Goal: Task Accomplishment & Management: Manage account settings

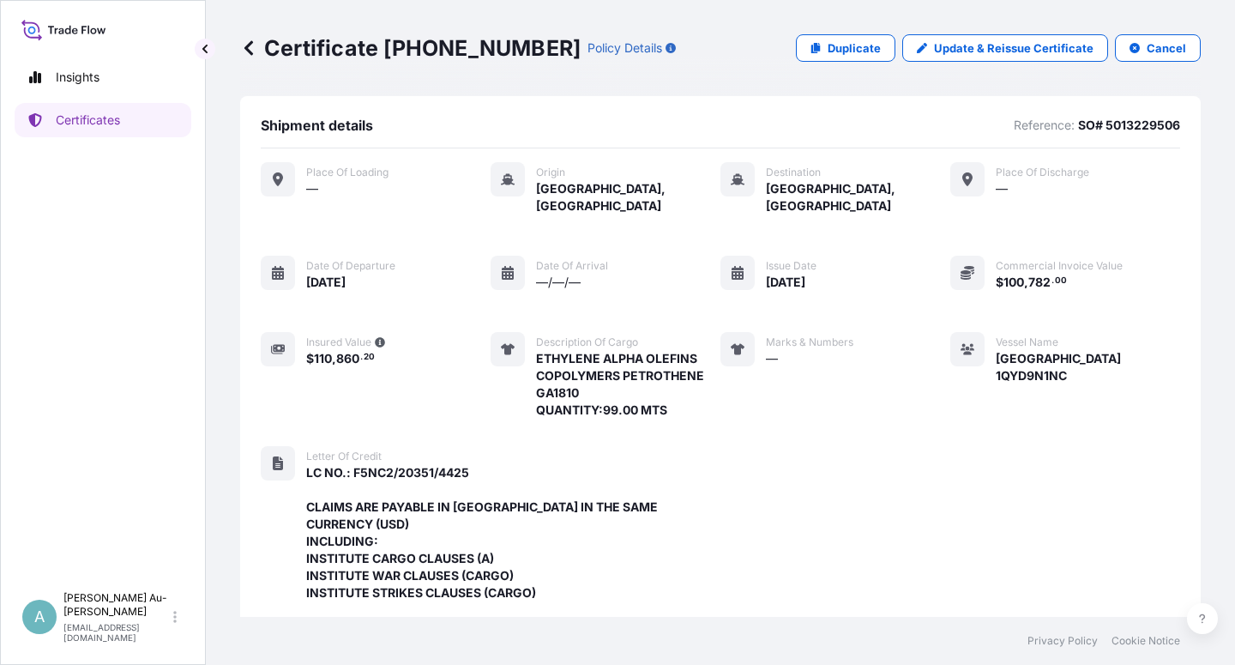
scroll to position [527, 0]
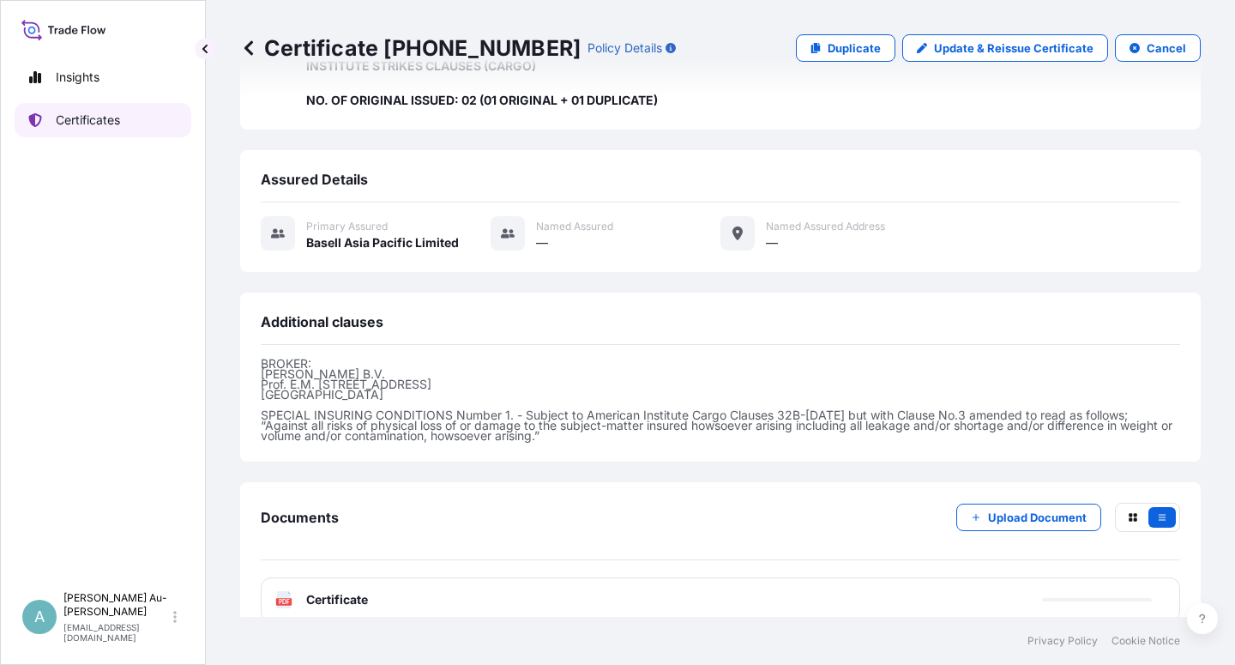
click at [134, 118] on link "Certificates" at bounding box center [103, 120] width 177 height 34
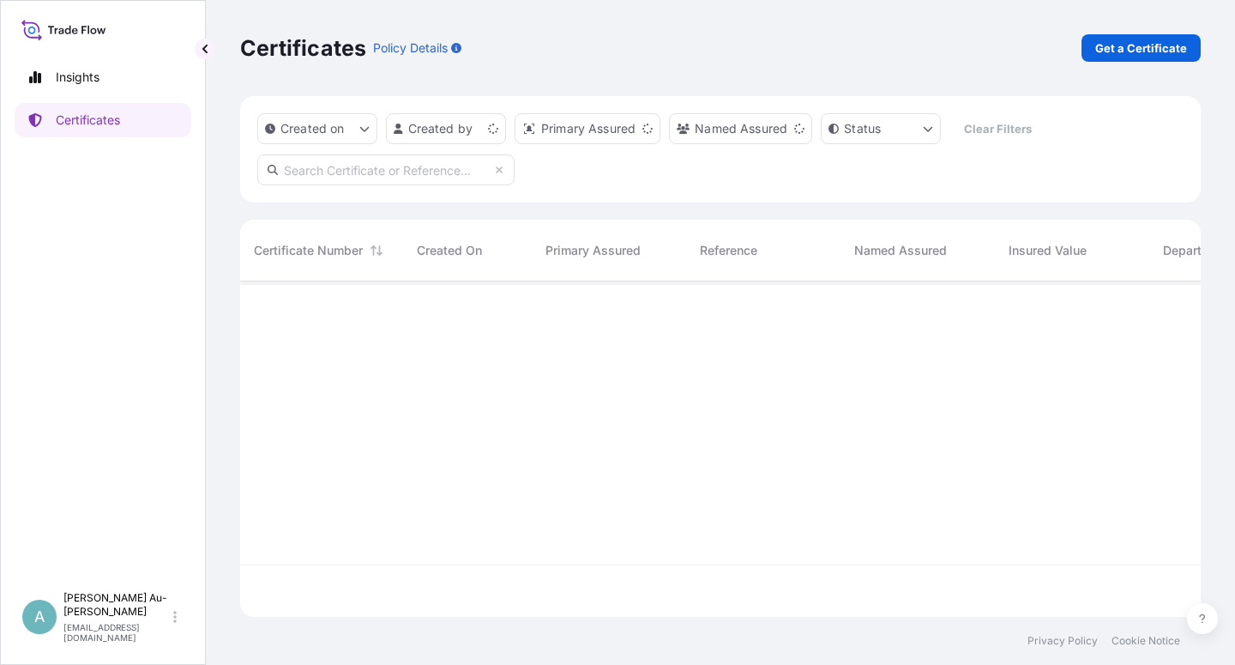
scroll to position [330, 946]
click at [319, 175] on input "text" at bounding box center [385, 169] width 257 height 31
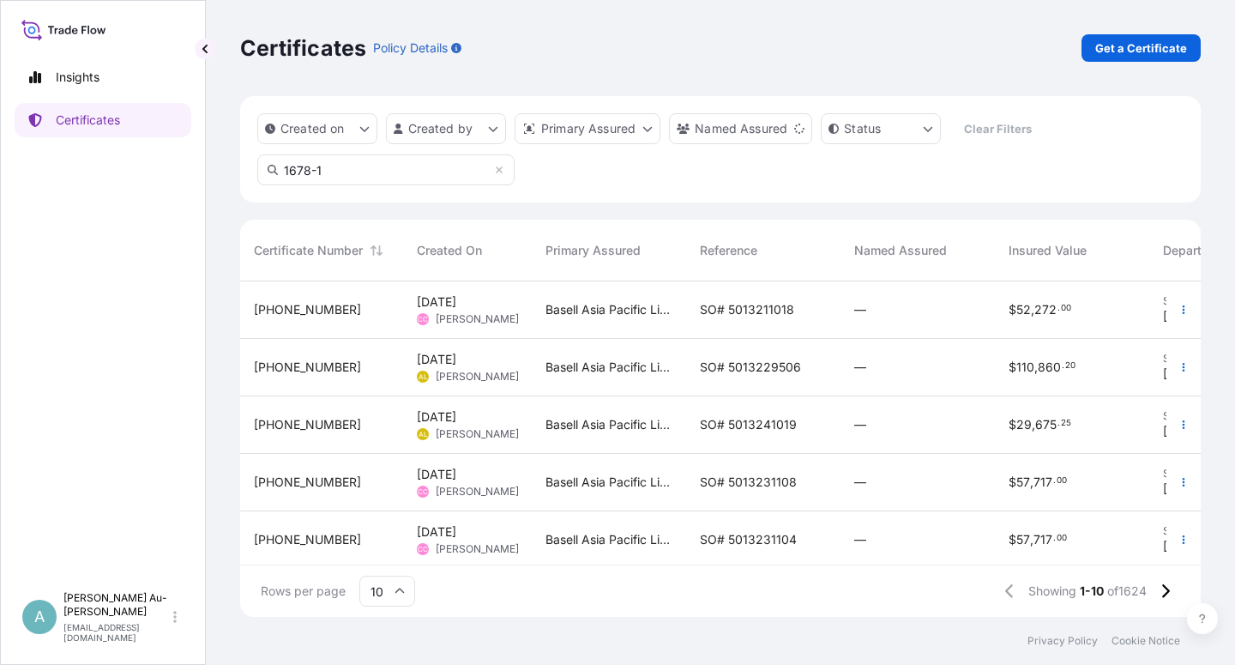
type input "1678-1"
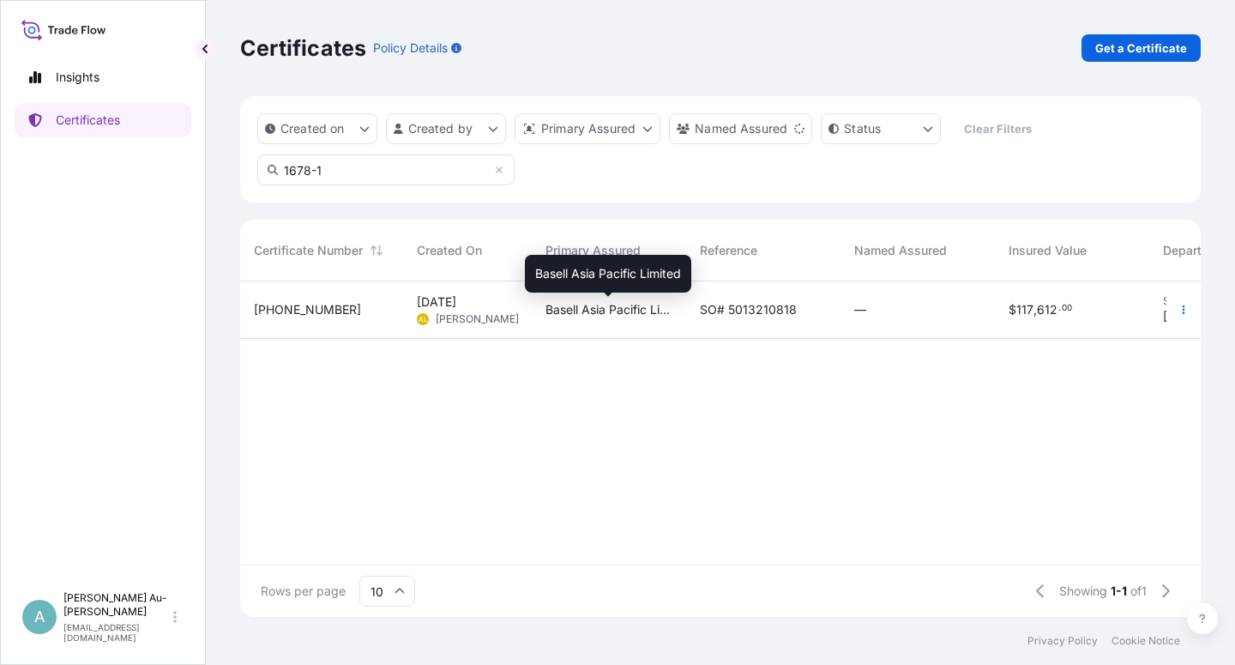
click at [598, 305] on span "Basell Asia Pacific Limited" at bounding box center [609, 309] width 127 height 17
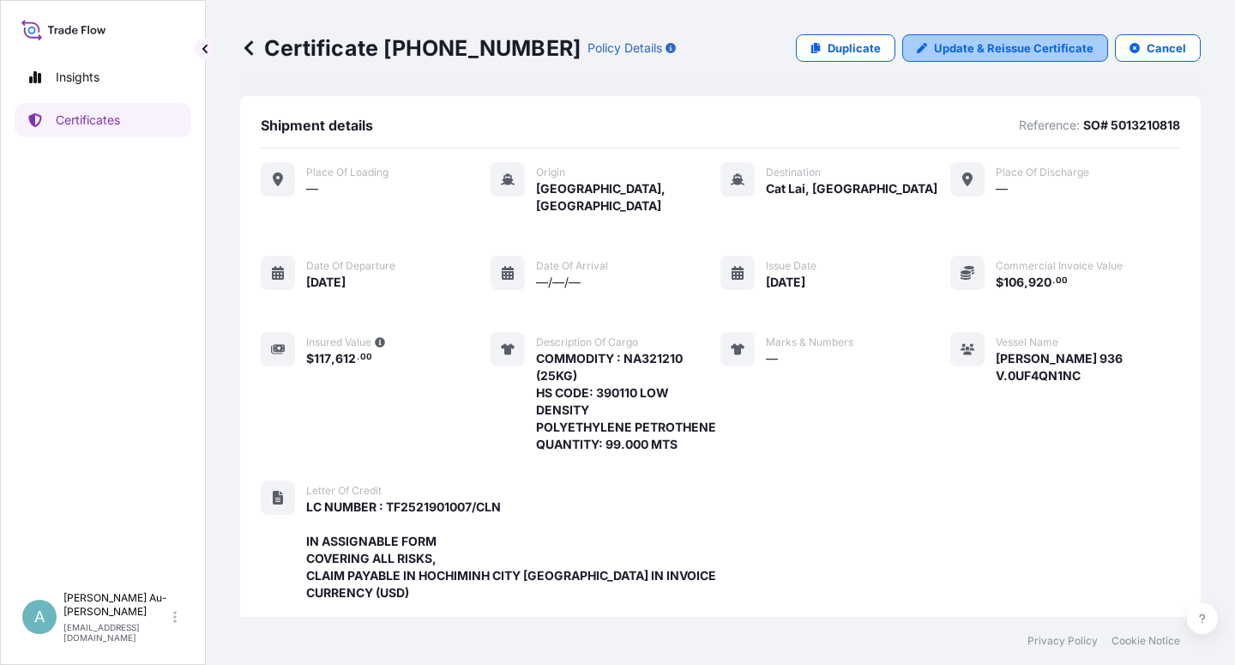
click at [974, 56] on p "Update & Reissue Certificate" at bounding box center [1014, 47] width 160 height 17
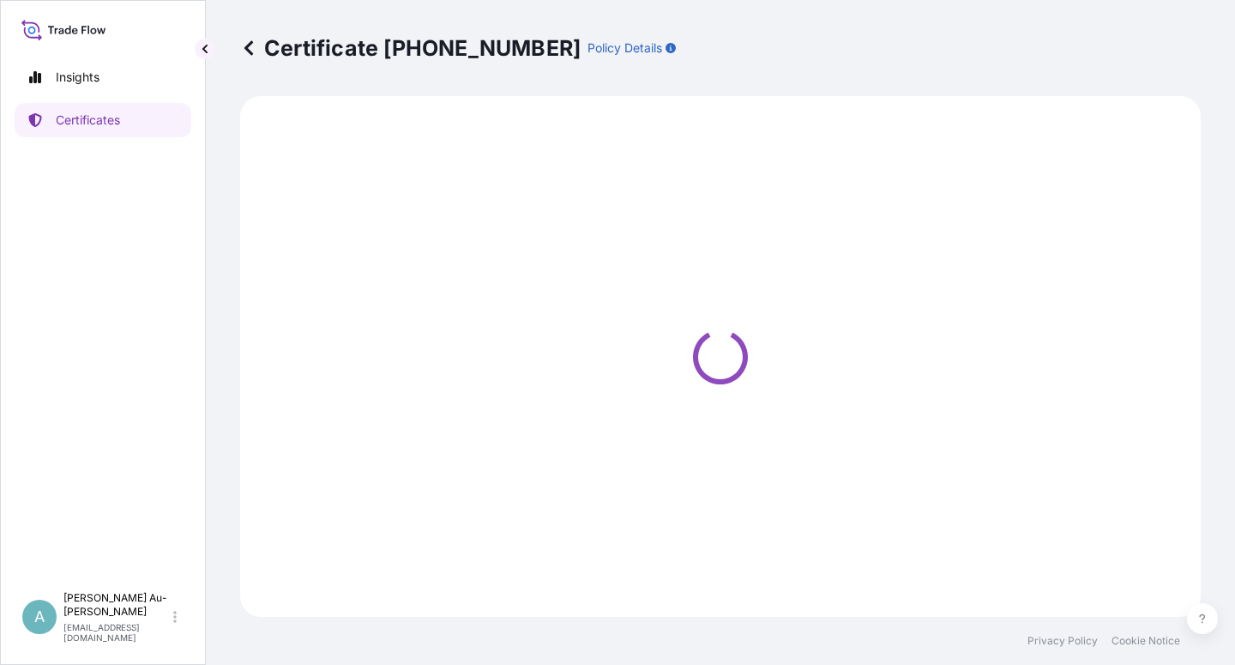
select select "Sea"
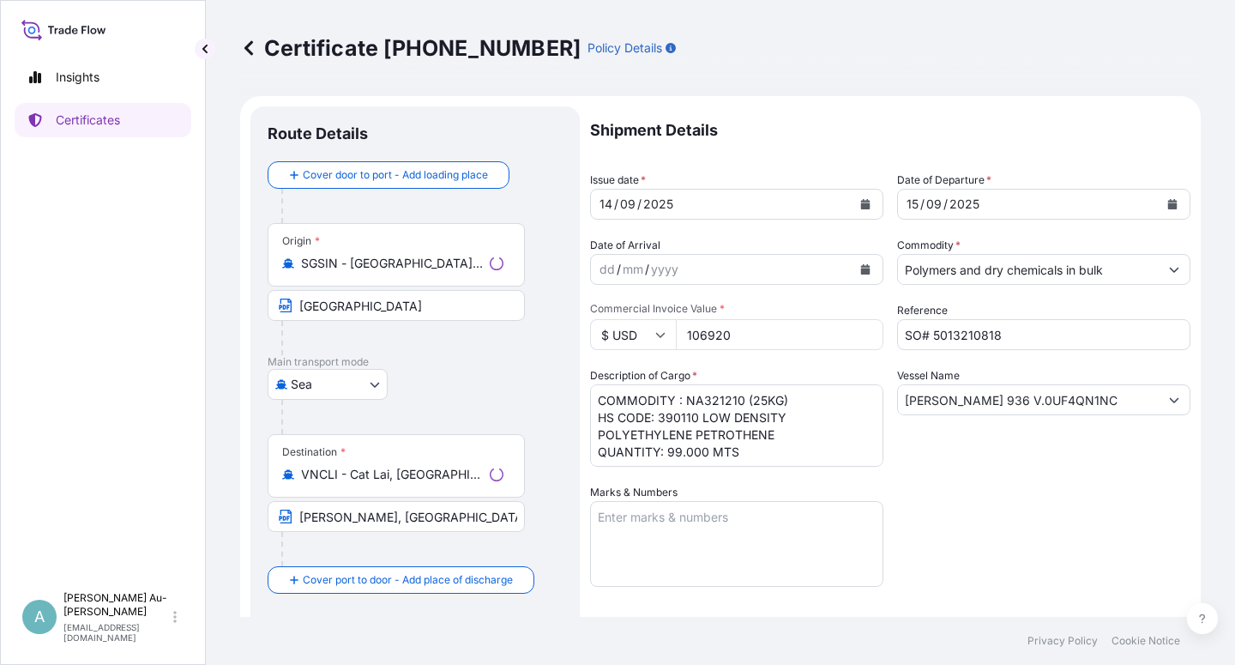
select select "32034"
click at [861, 208] on icon "Calendar" at bounding box center [865, 204] width 9 height 10
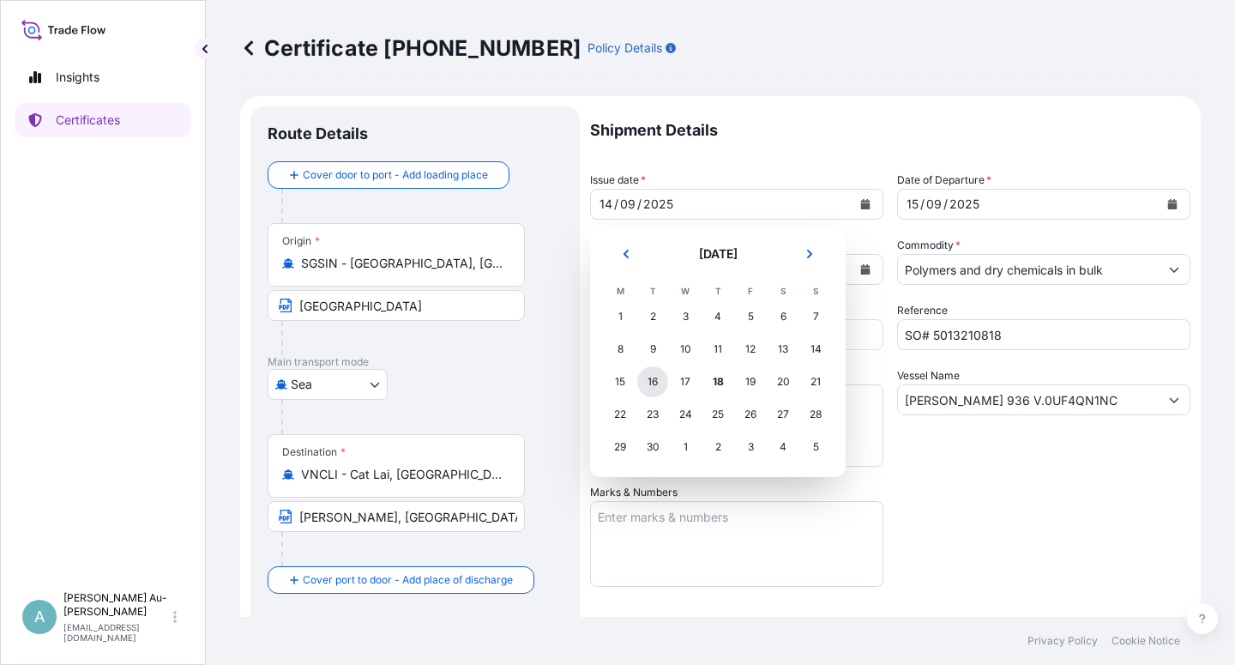
click at [656, 385] on div "16" at bounding box center [652, 381] width 31 height 31
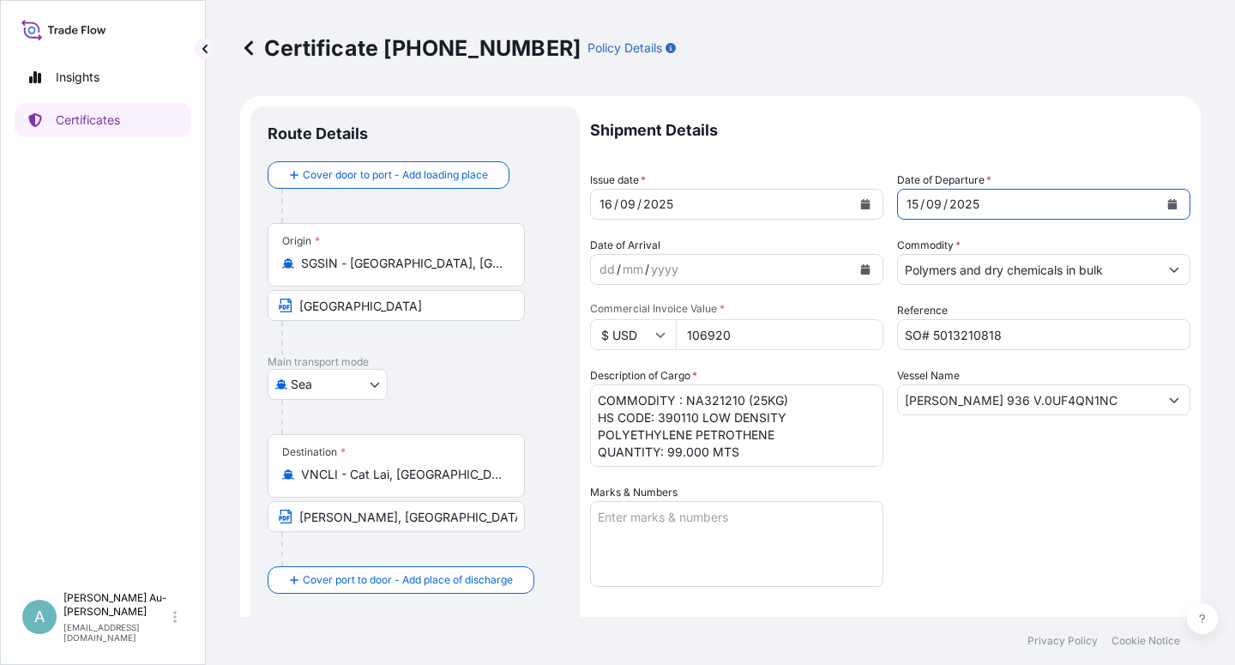
click at [1168, 204] on icon "Calendar" at bounding box center [1172, 204] width 9 height 10
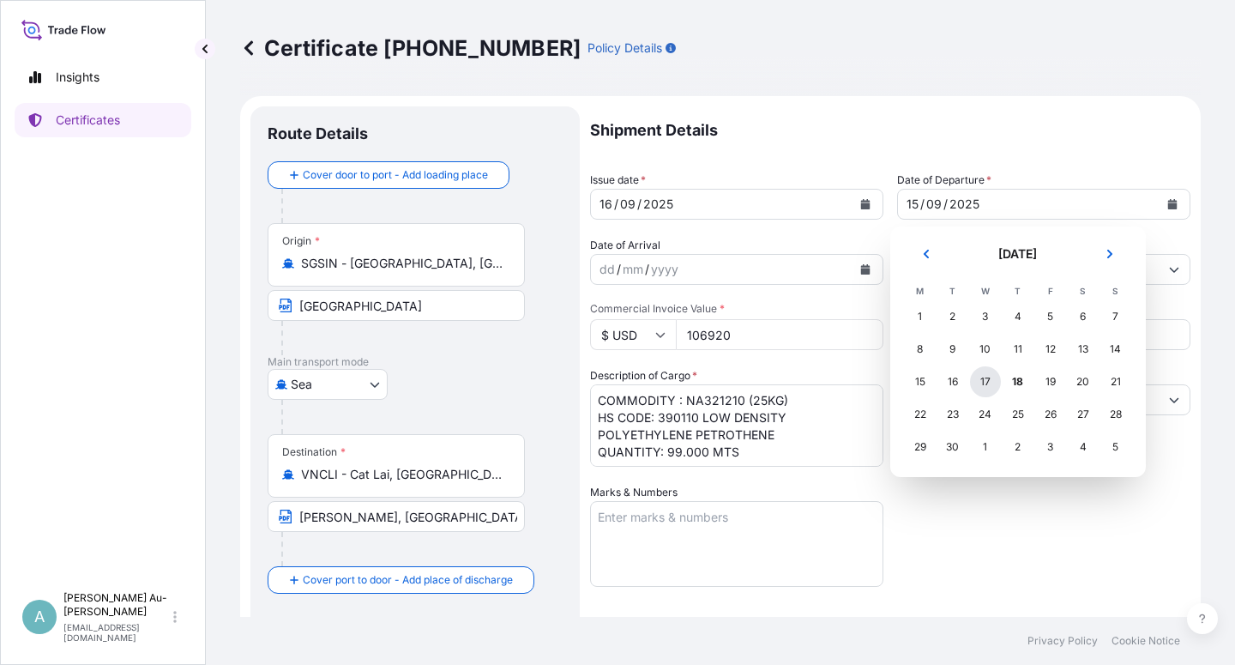
click at [992, 384] on div "17" at bounding box center [985, 381] width 31 height 31
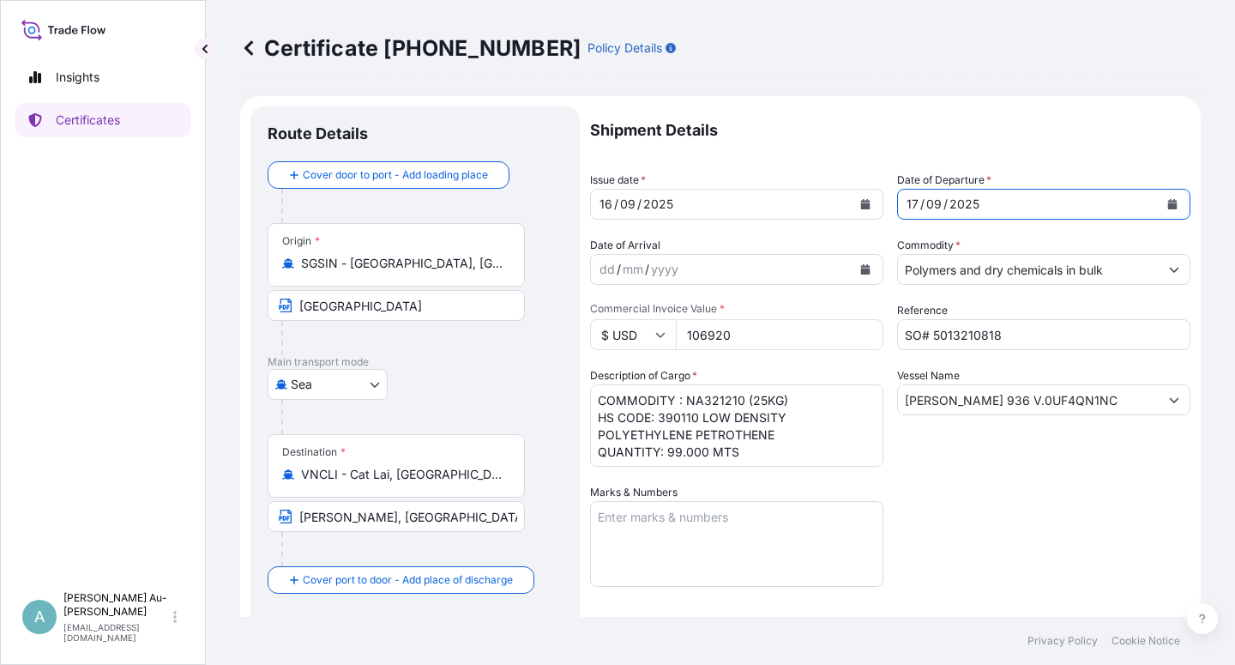
click at [983, 514] on div "Shipment Details Issue date * [DATE] Date of Departure * [DATE] Date of Arrival…" at bounding box center [890, 547] width 600 height 883
click at [975, 527] on div "Shipment Details Issue date * [DATE] Date of Departure * [DATE] Date of Arrival…" at bounding box center [890, 547] width 600 height 883
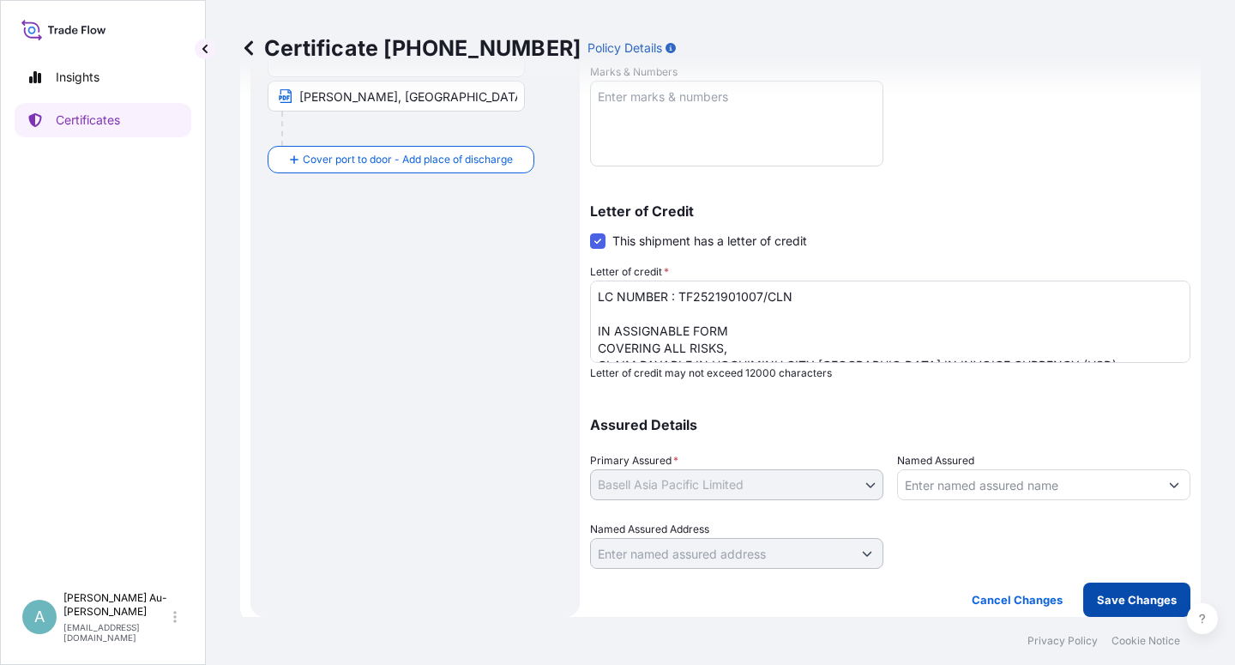
click at [1138, 608] on button "Save Changes" at bounding box center [1136, 599] width 107 height 34
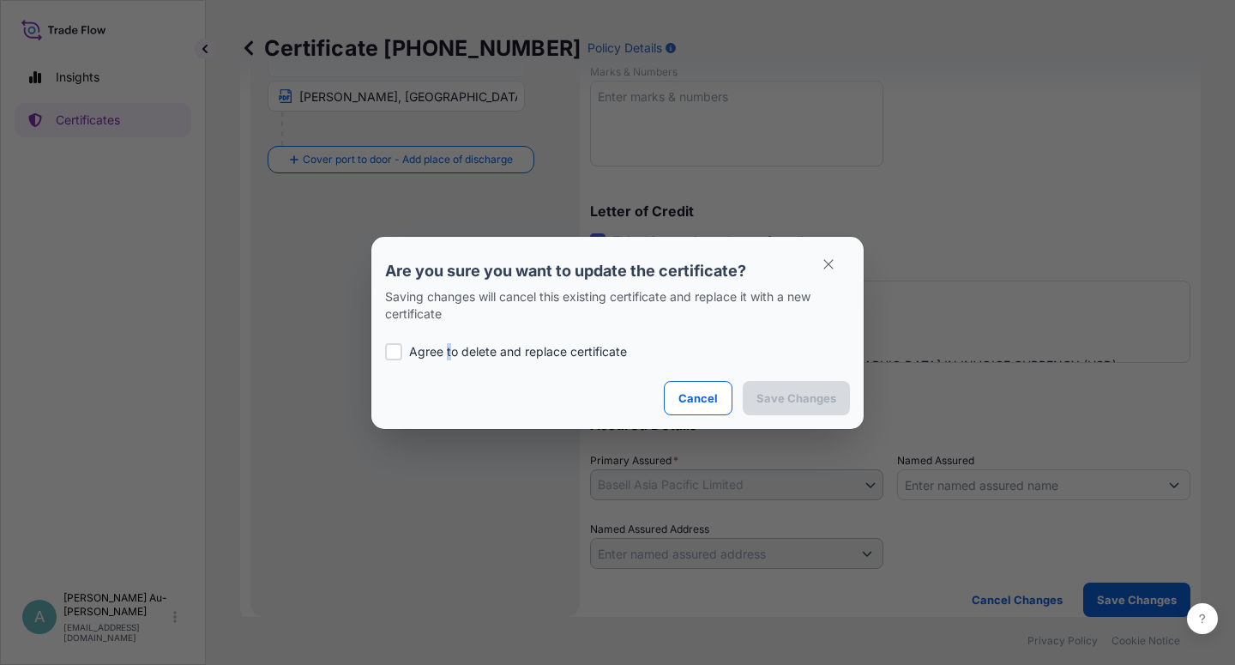
click at [452, 344] on div "Agree to delete and replace certificate" at bounding box center [617, 351] width 465 height 58
click at [481, 353] on p "Agree to delete and replace certificate" at bounding box center [518, 351] width 218 height 17
checkbox input "true"
click at [784, 394] on p "Save Changes" at bounding box center [796, 397] width 80 height 17
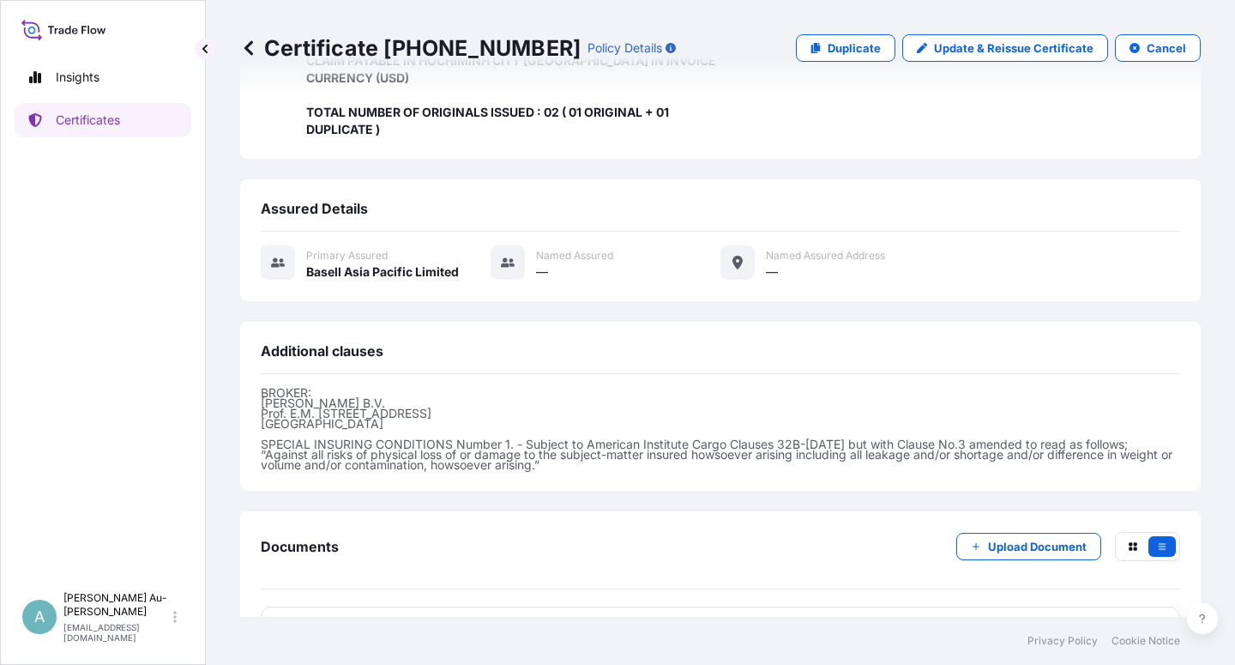
scroll to position [561, 0]
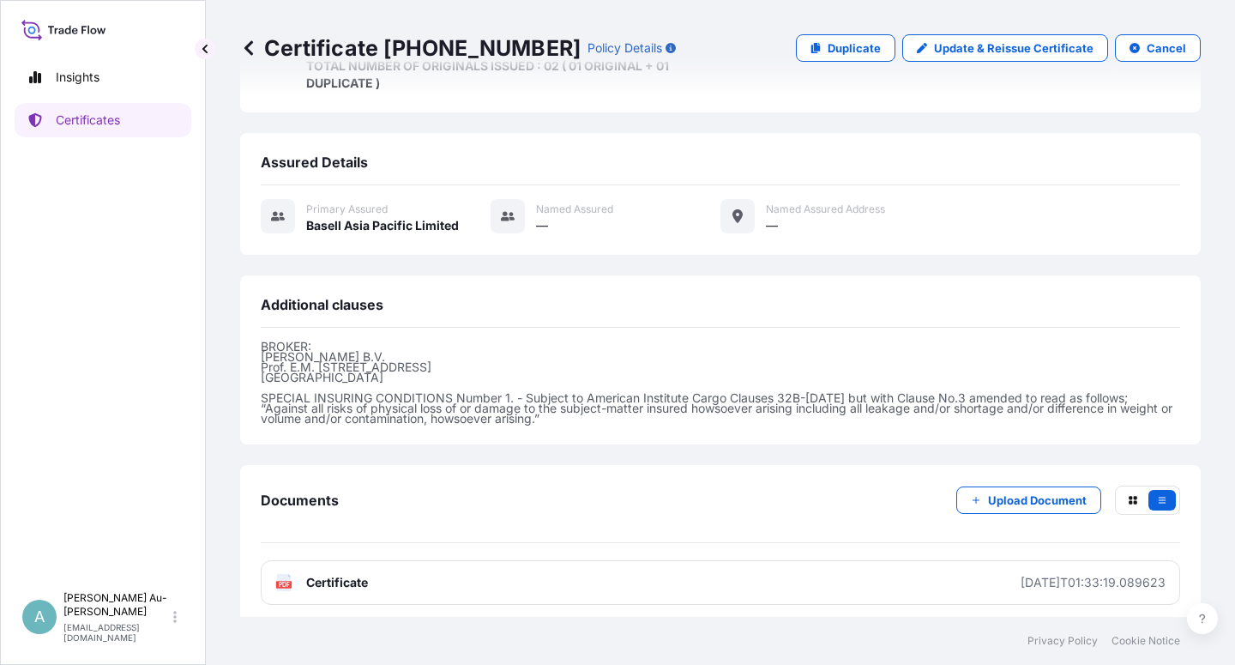
click at [360, 576] on span "Certificate" at bounding box center [337, 582] width 62 height 17
click at [145, 124] on link "Certificates" at bounding box center [103, 120] width 177 height 34
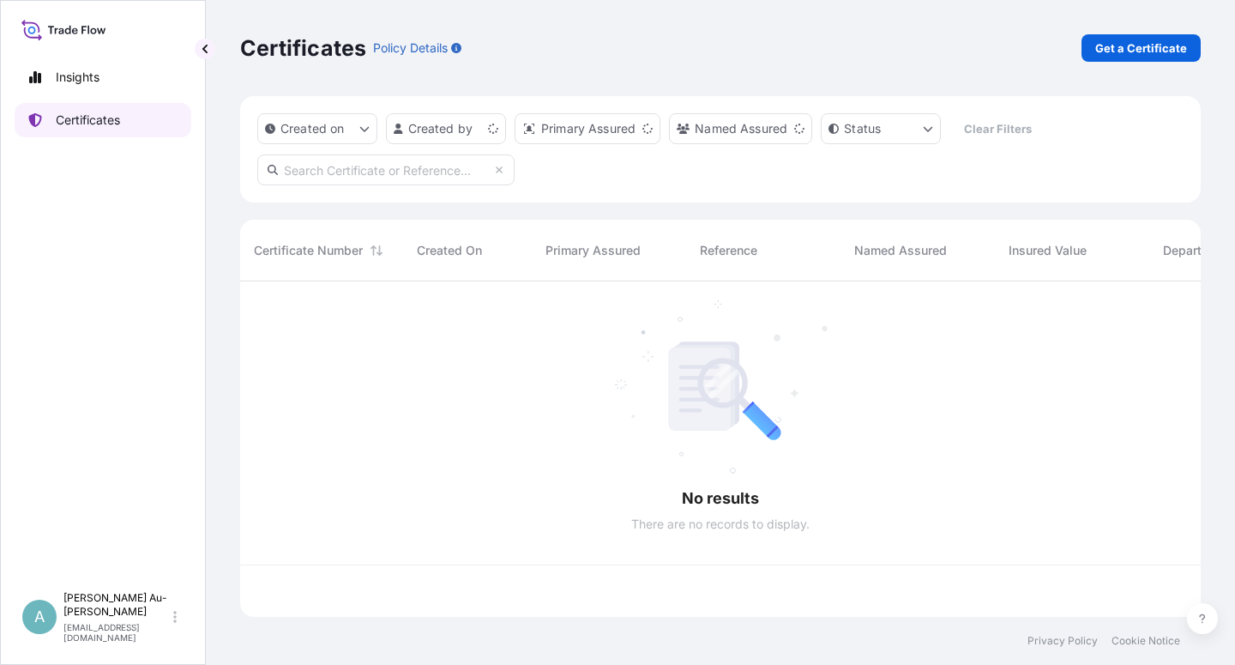
scroll to position [330, 946]
click at [361, 167] on input "text" at bounding box center [385, 169] width 257 height 31
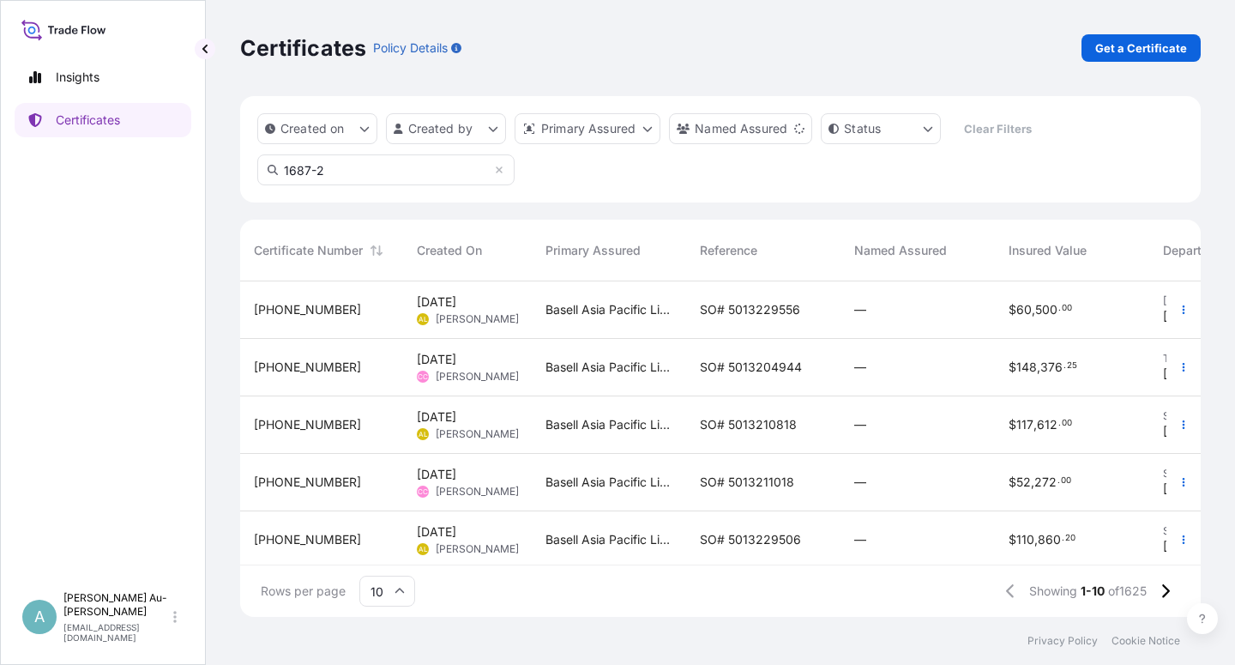
type input "1687-2"
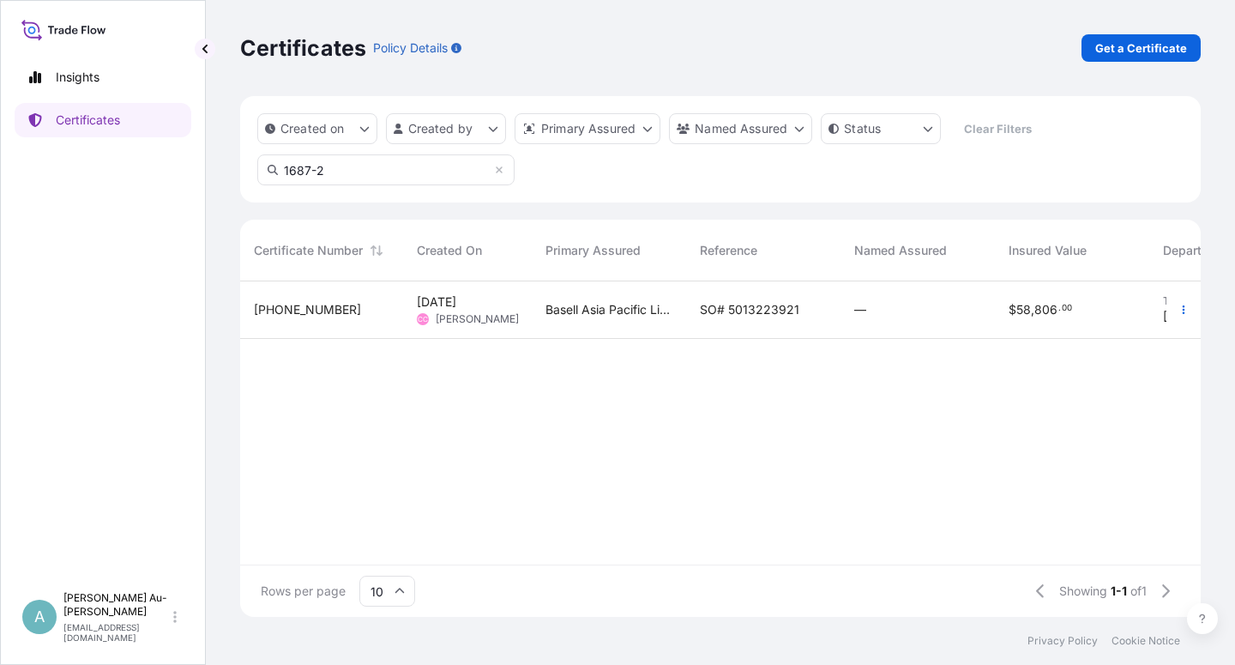
click at [740, 311] on span "SO# 5013223921" at bounding box center [749, 309] width 99 height 17
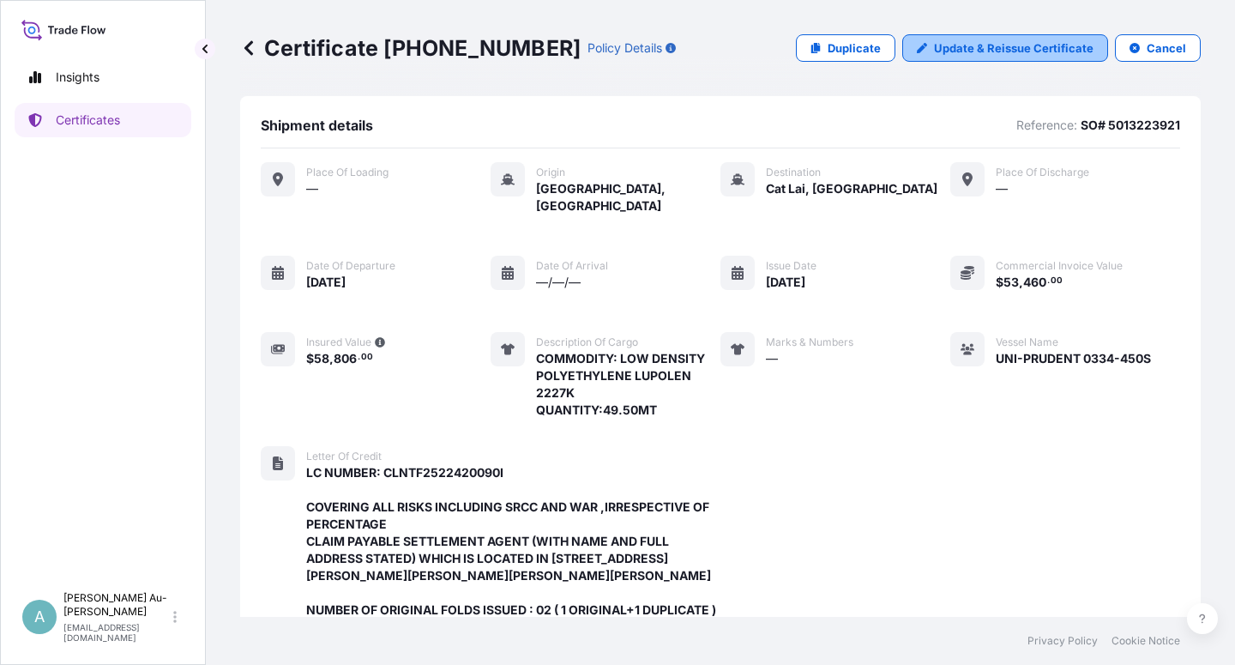
click at [983, 50] on p "Update & Reissue Certificate" at bounding box center [1014, 47] width 160 height 17
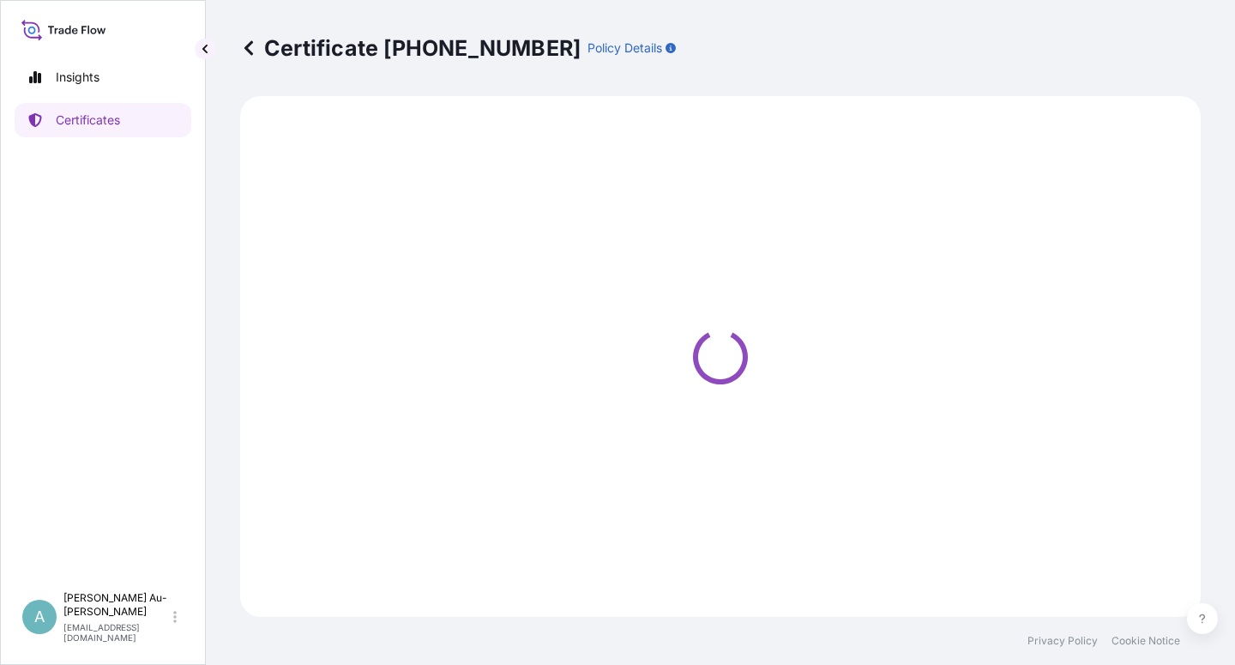
select select "Sea"
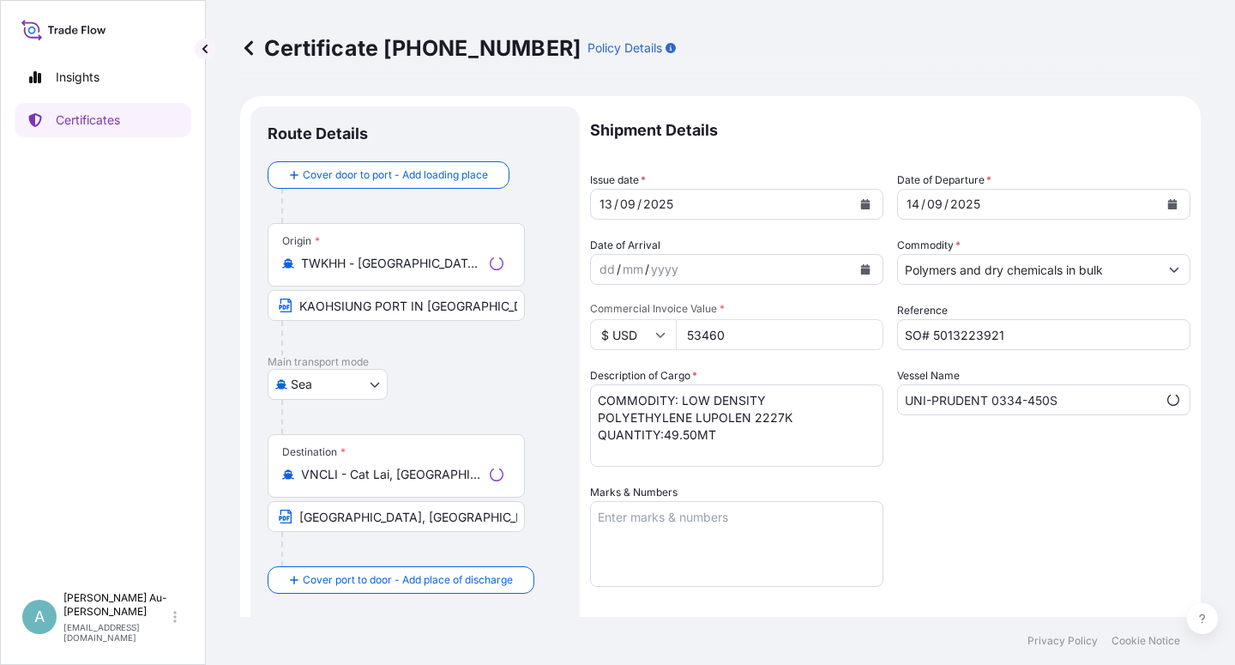
select select "32034"
click at [861, 202] on icon "Calendar" at bounding box center [865, 204] width 9 height 10
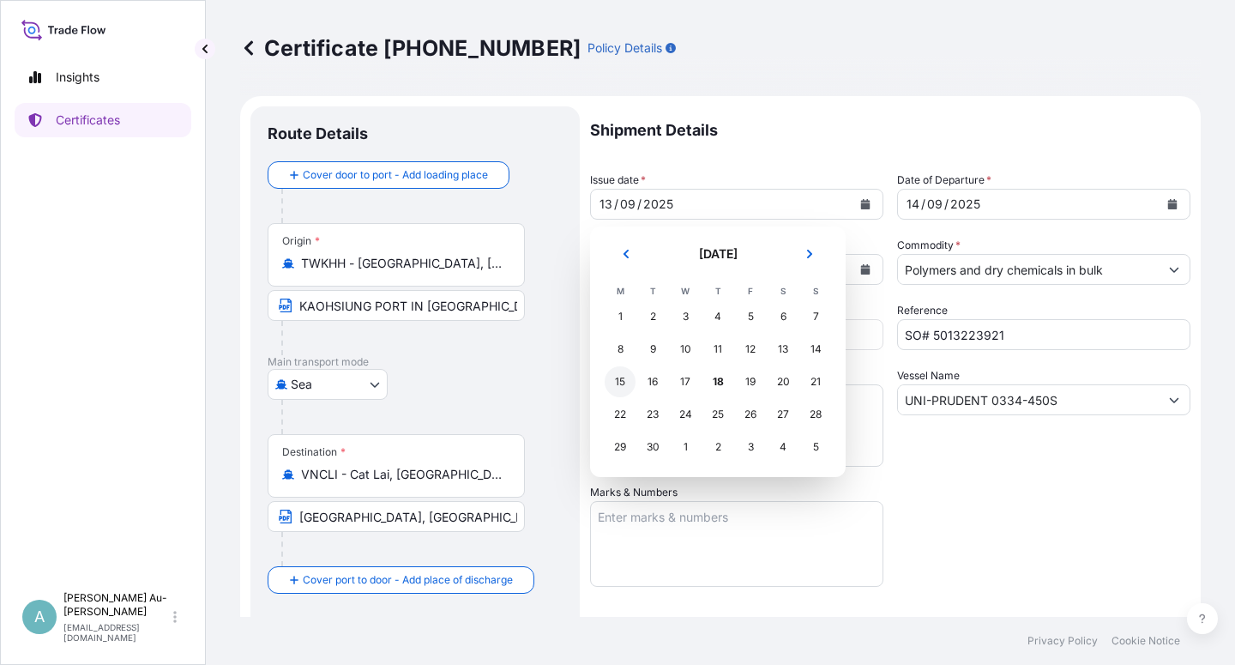
click at [624, 385] on div "15" at bounding box center [620, 381] width 31 height 31
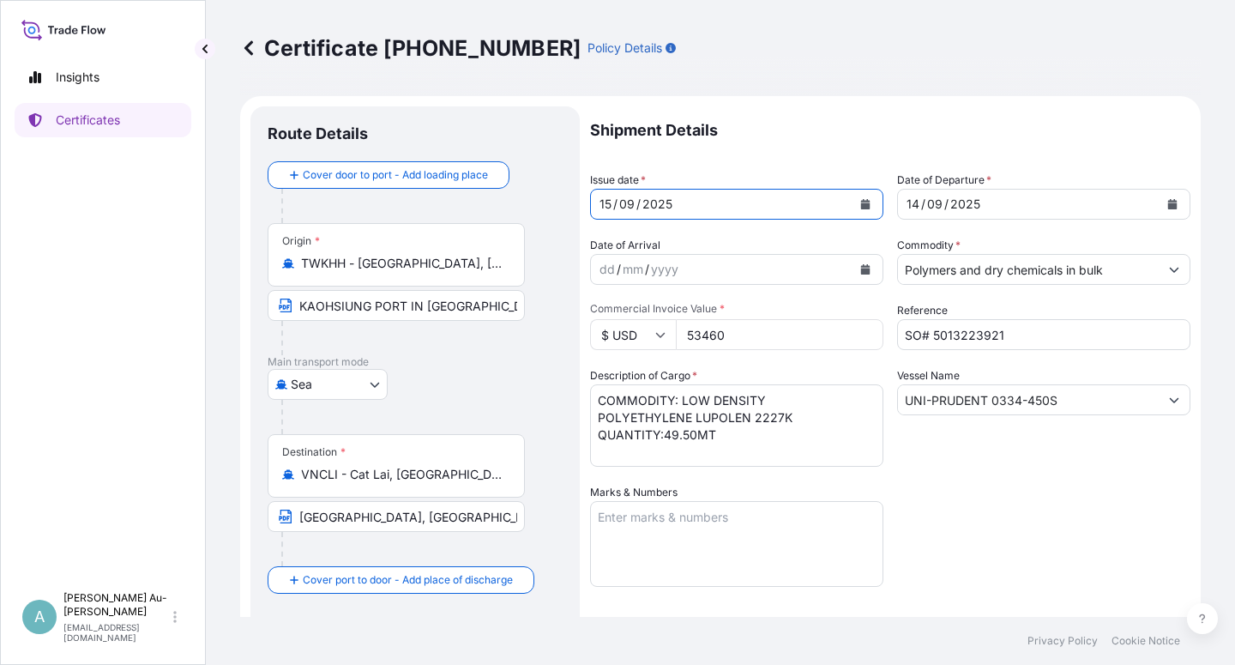
click at [1168, 202] on icon "Calendar" at bounding box center [1172, 204] width 9 height 10
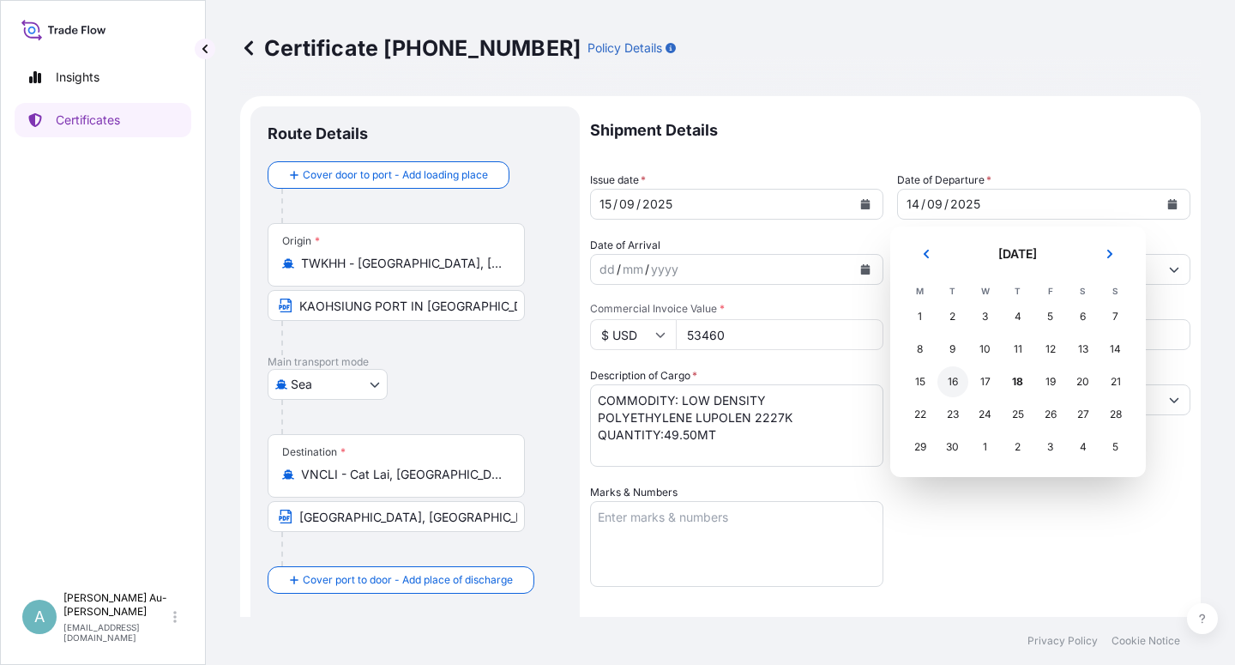
click at [960, 386] on div "16" at bounding box center [952, 381] width 31 height 31
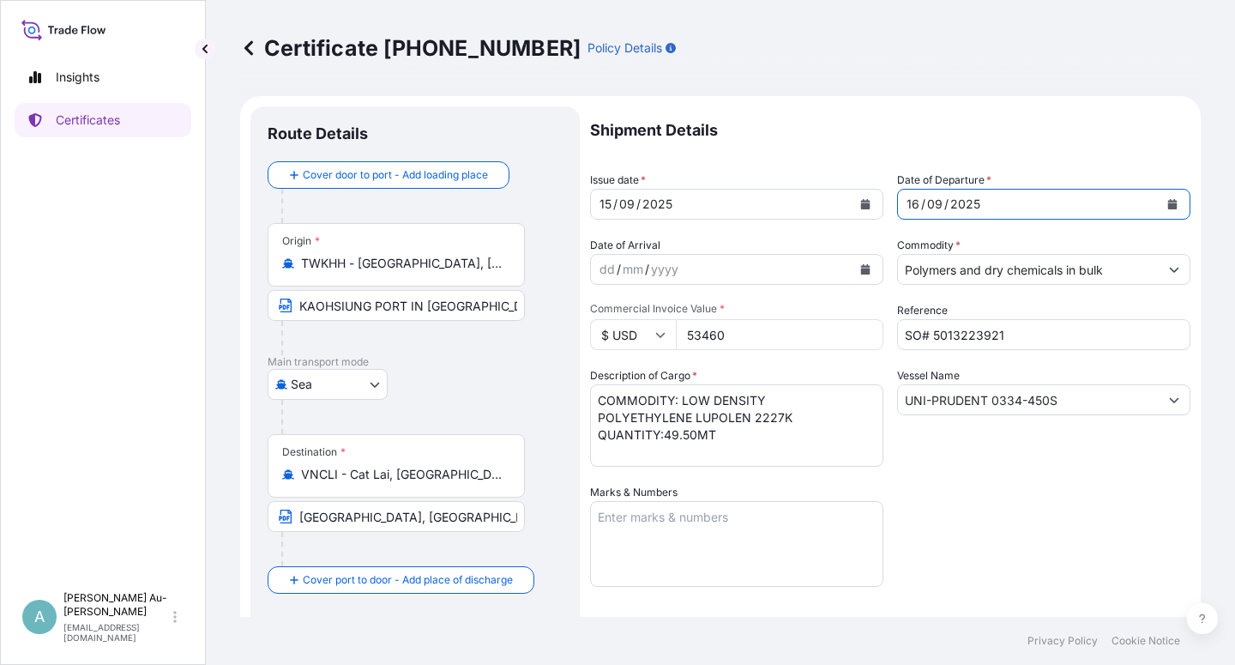
click at [1046, 565] on div "Shipment Details Issue date * [DATE] Date of Departure * [DATE] Date of Arrival…" at bounding box center [890, 547] width 600 height 883
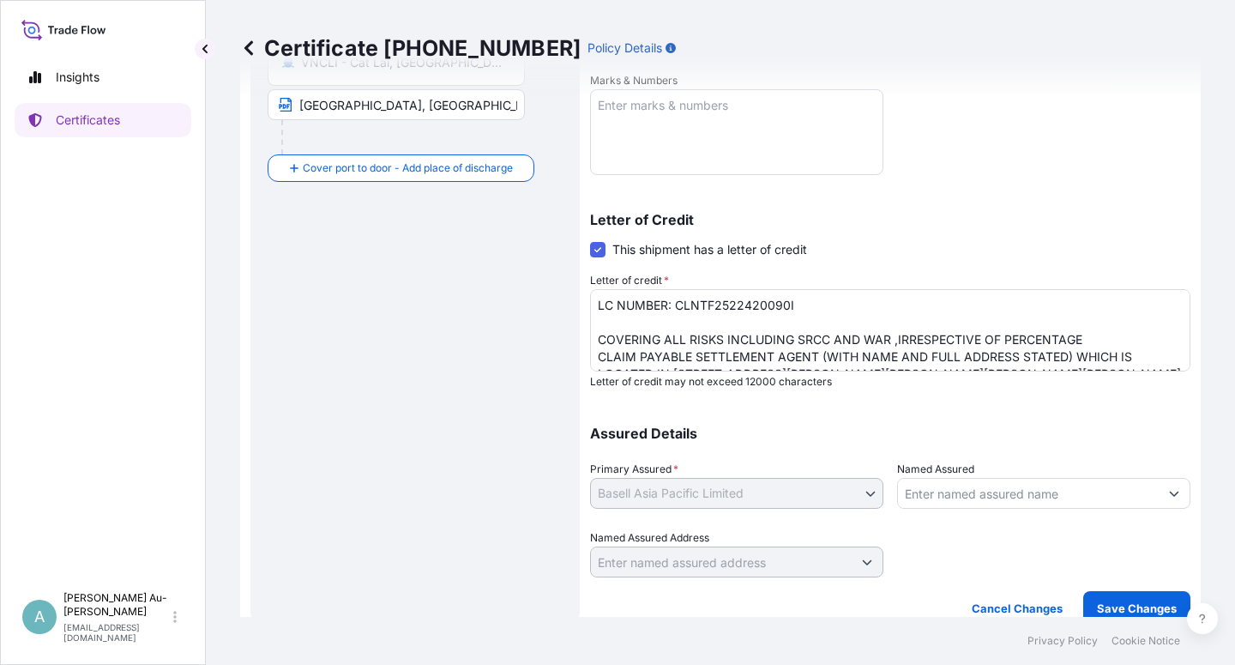
scroll to position [420, 0]
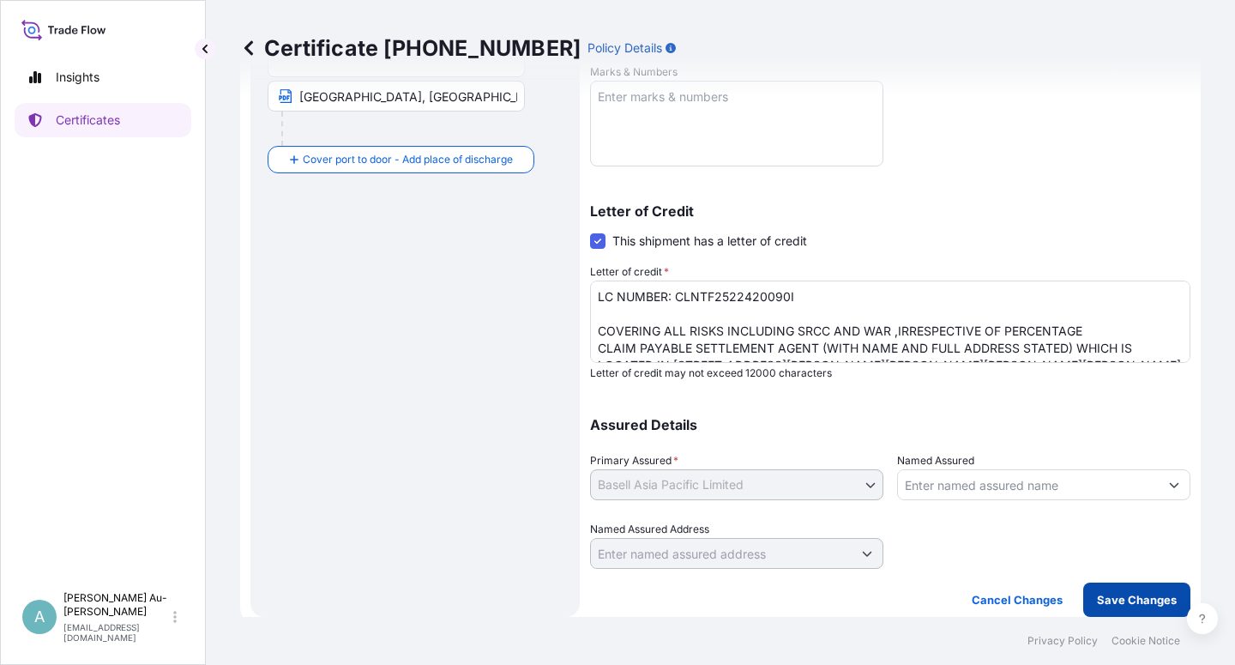
click at [1124, 594] on p "Save Changes" at bounding box center [1137, 599] width 80 height 17
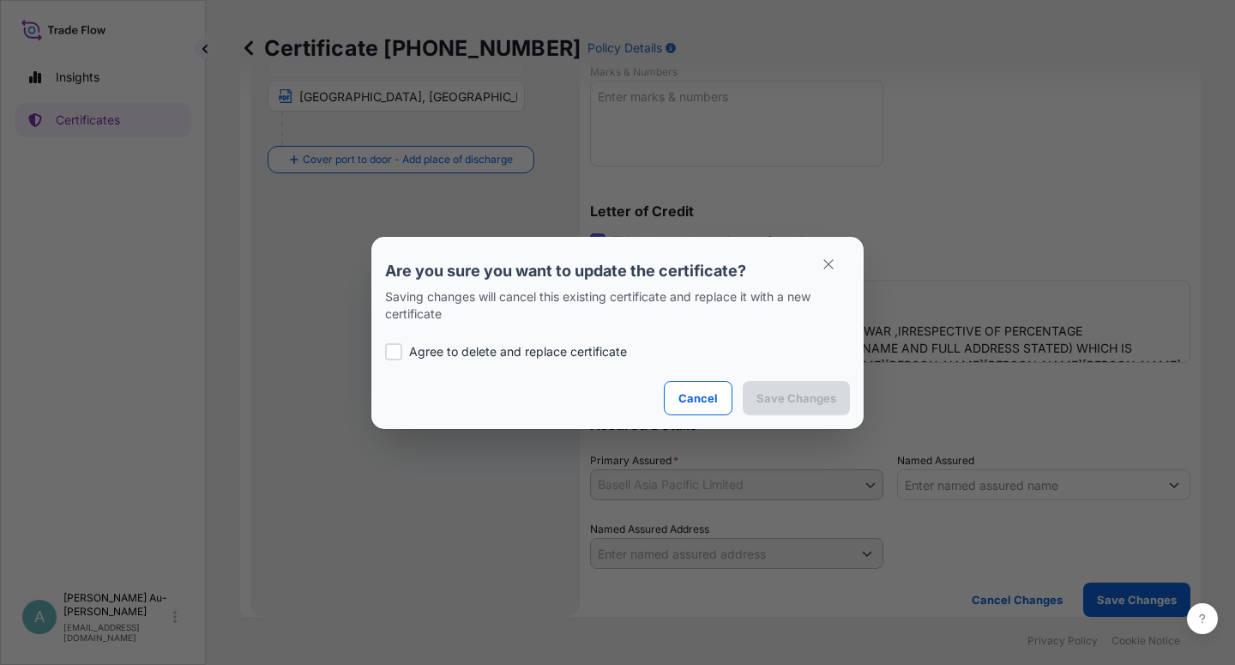
click at [473, 343] on p "Agree to delete and replace certificate" at bounding box center [518, 351] width 218 height 17
checkbox input "true"
click at [772, 394] on p "Save Changes" at bounding box center [796, 397] width 80 height 17
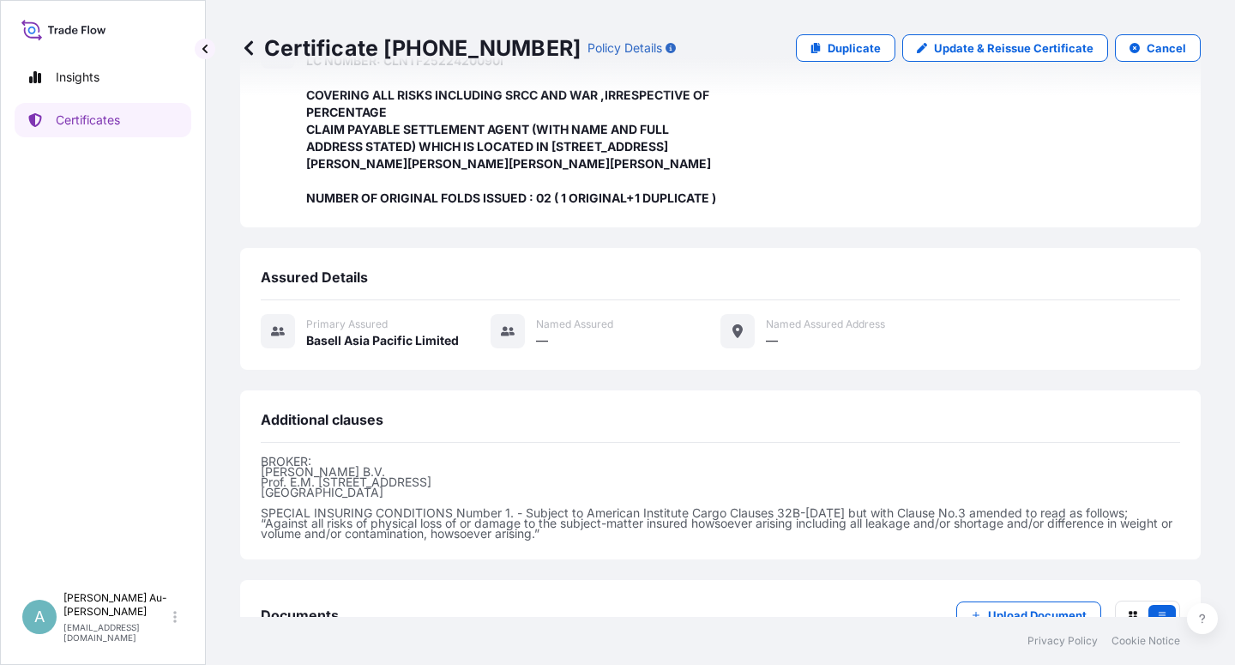
scroll to position [595, 0]
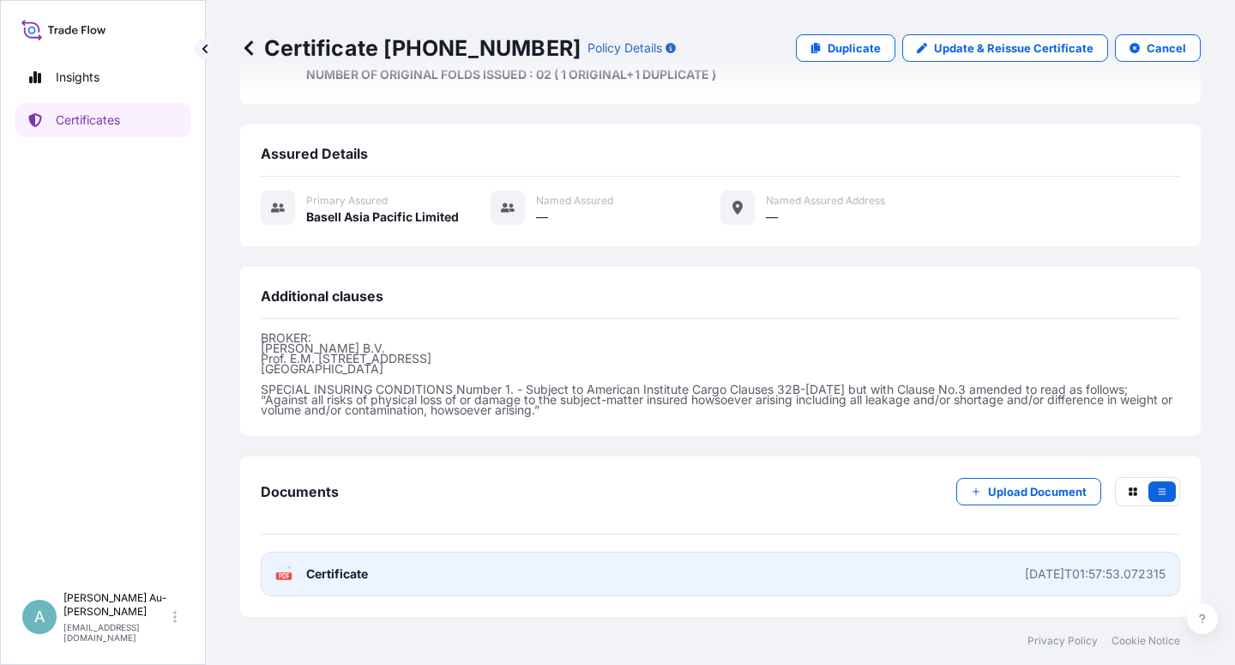
click at [460, 567] on link "PDF Certificate [DATE]T01:57:53.072315" at bounding box center [720, 574] width 919 height 45
